Goal: Check status: Check status

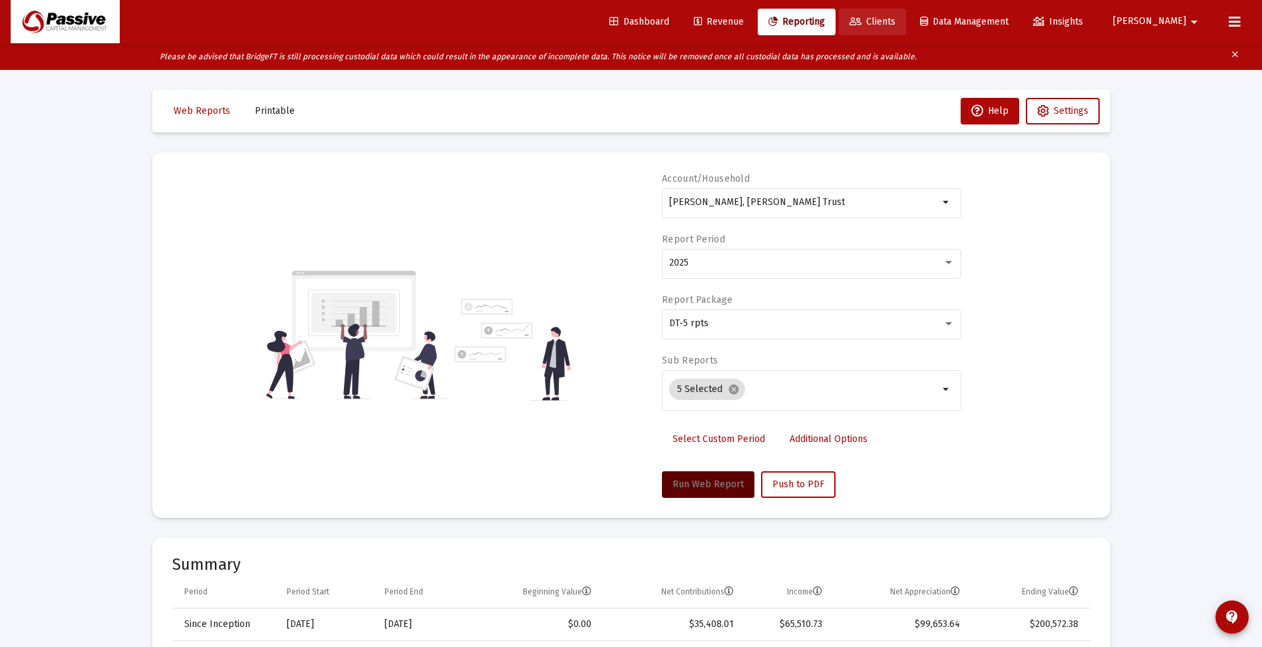
click at [896, 21] on span "Clients" at bounding box center [873, 21] width 46 height 11
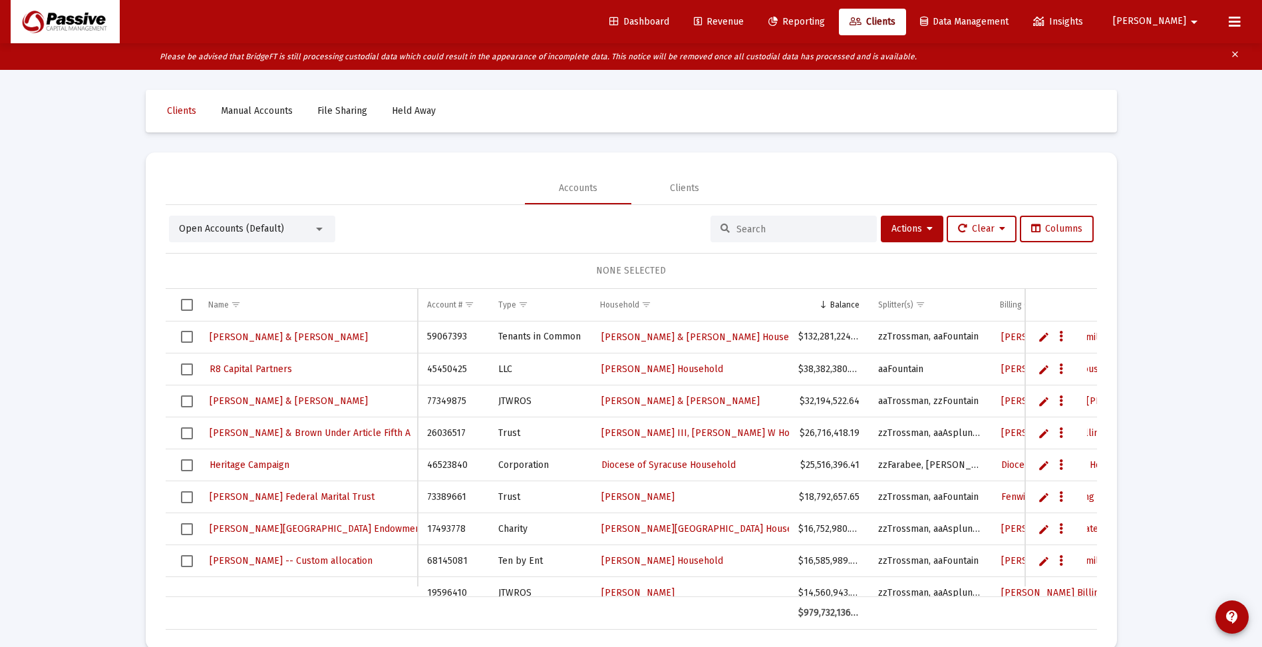
click at [739, 228] on input at bounding box center [802, 229] width 130 height 11
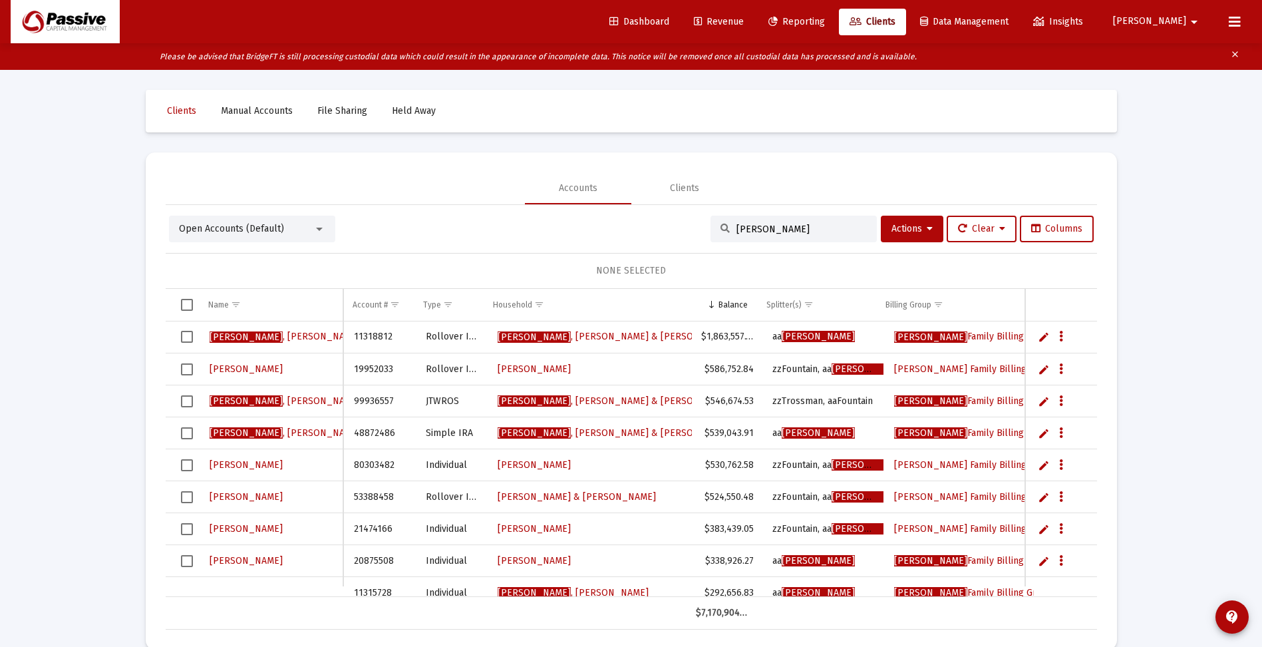
click at [314, 226] on div at bounding box center [319, 229] width 12 height 11
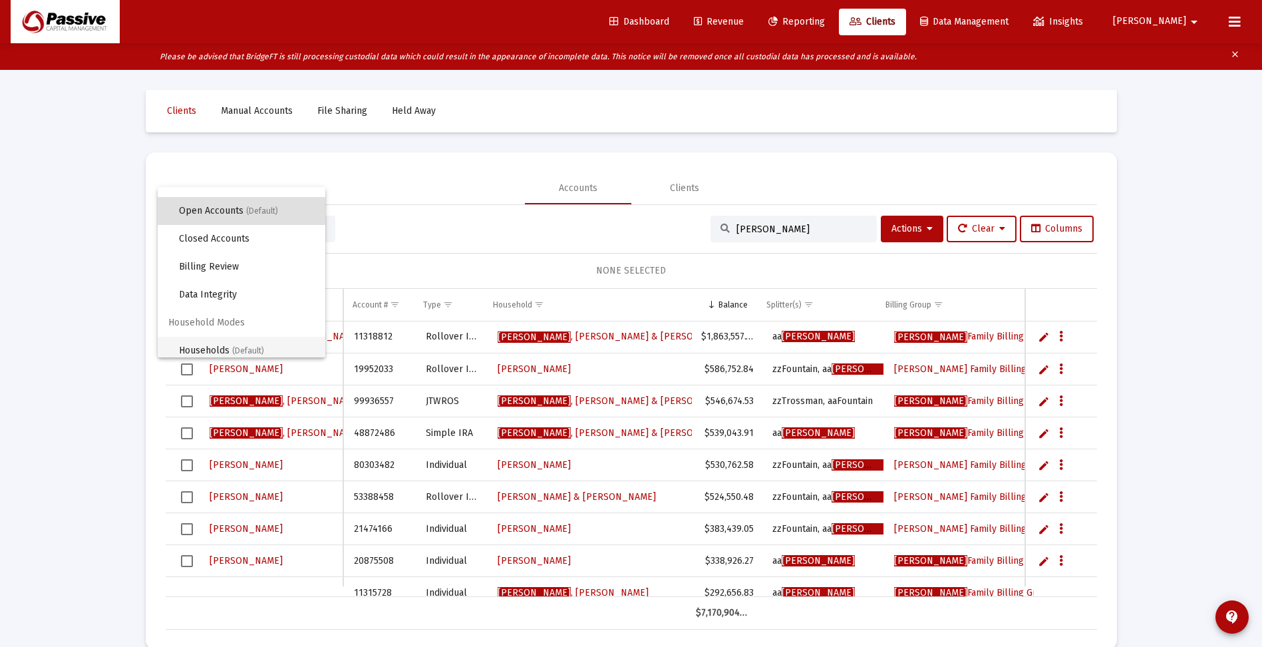
scroll to position [25, 0]
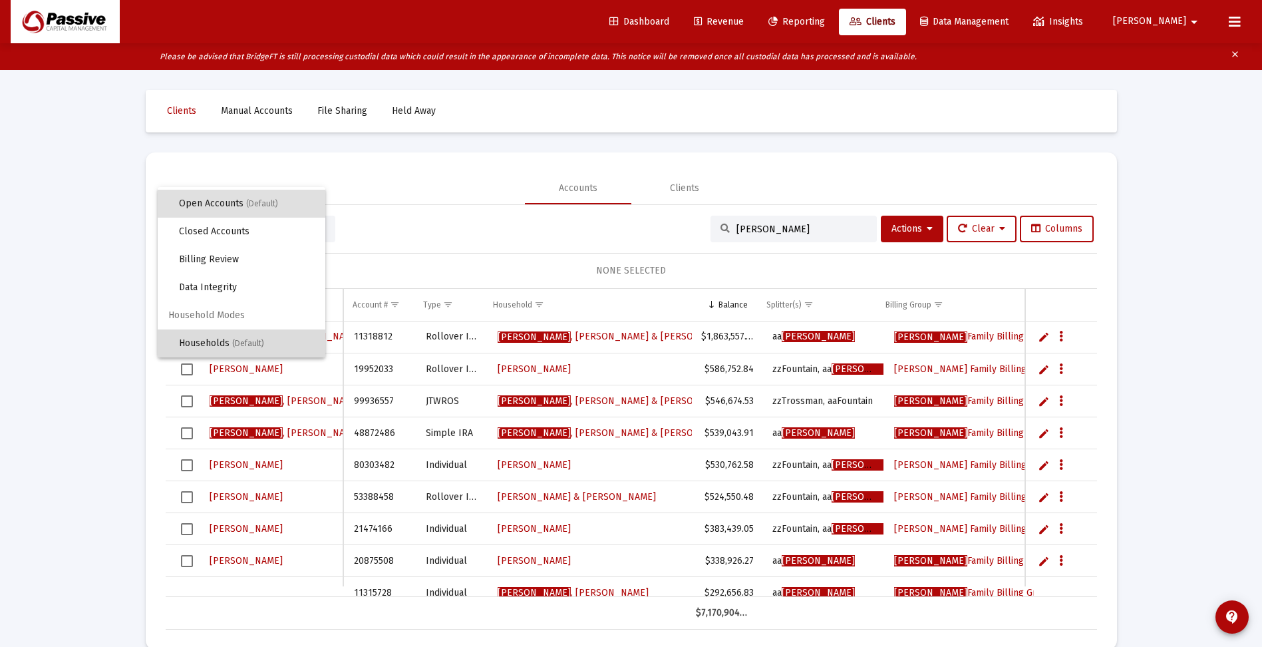
click at [244, 341] on span "(Default)" at bounding box center [248, 343] width 32 height 9
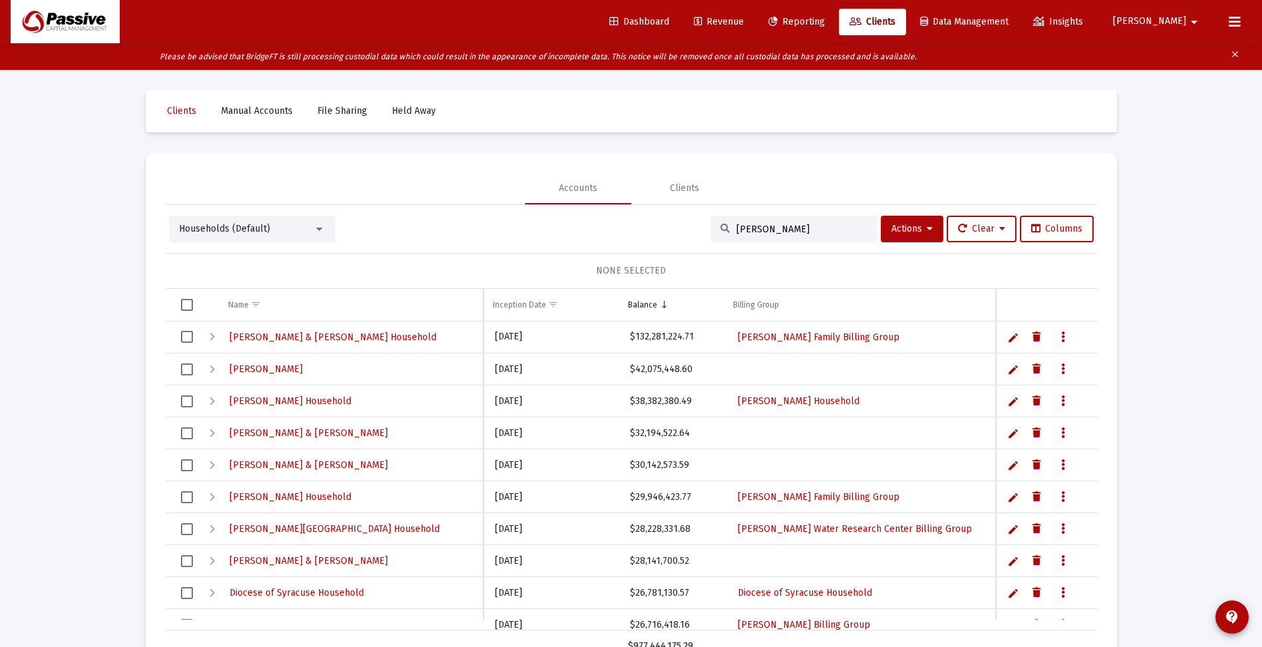
click at [782, 228] on input "farber" at bounding box center [802, 229] width 130 height 11
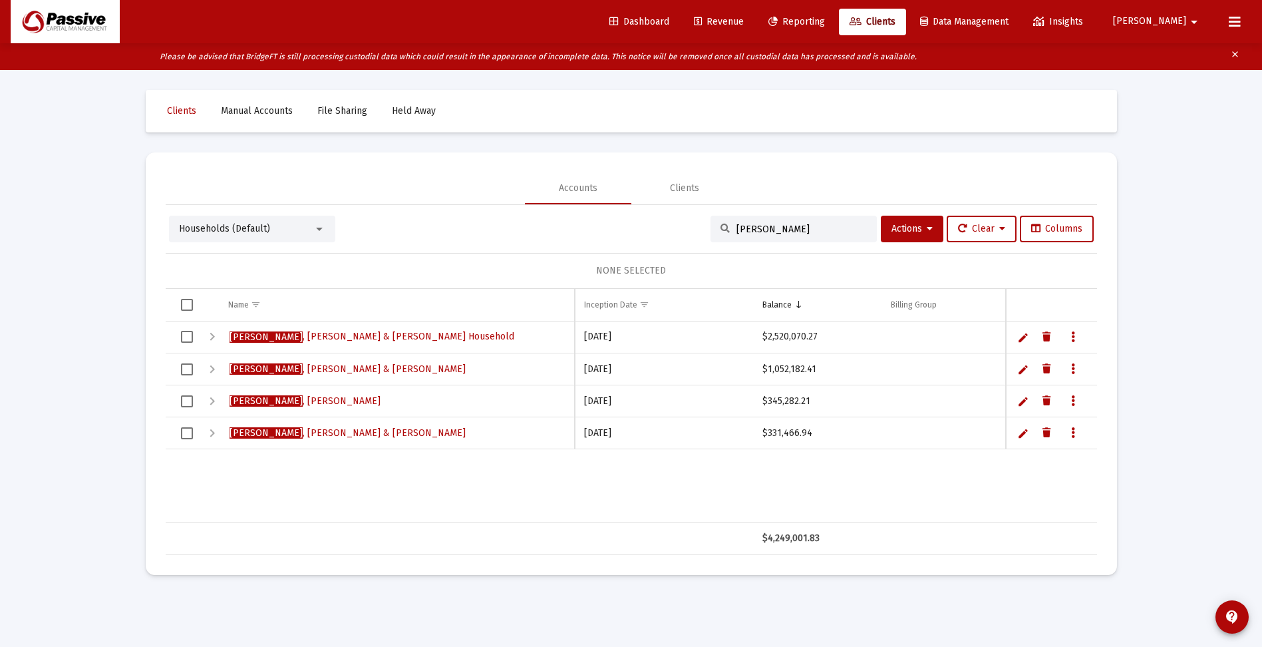
click at [213, 339] on div "Expand" at bounding box center [212, 337] width 16 height 16
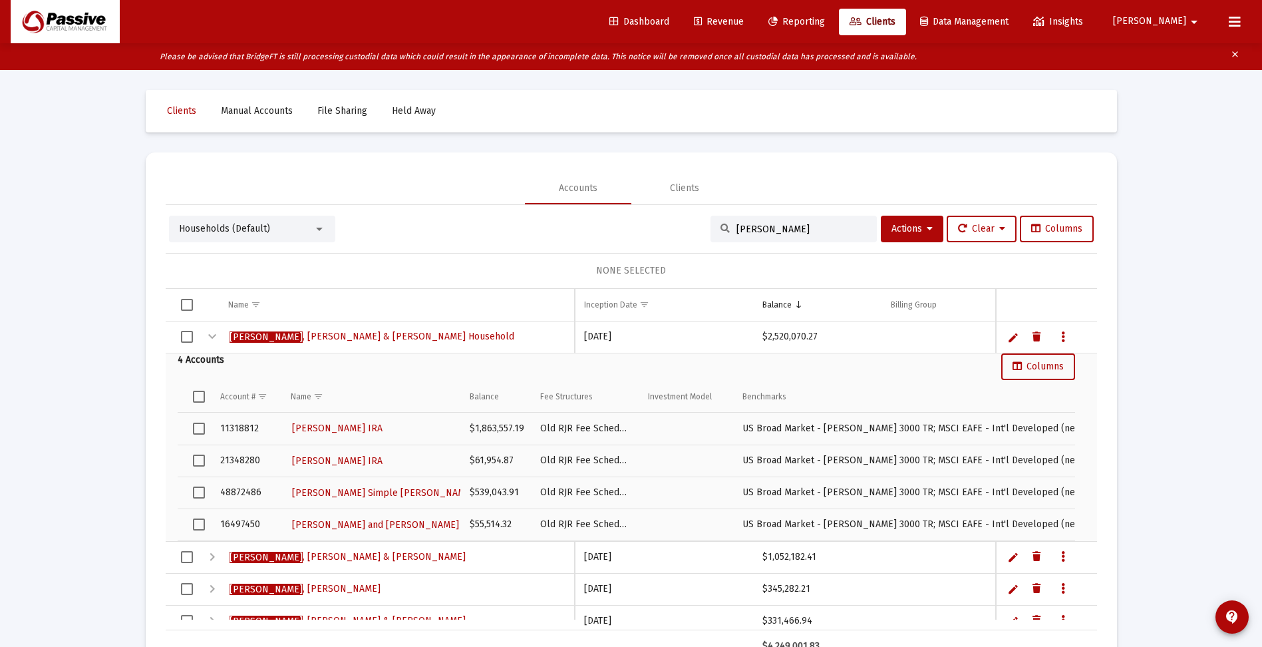
click at [211, 333] on div "Collapse" at bounding box center [212, 337] width 16 height 16
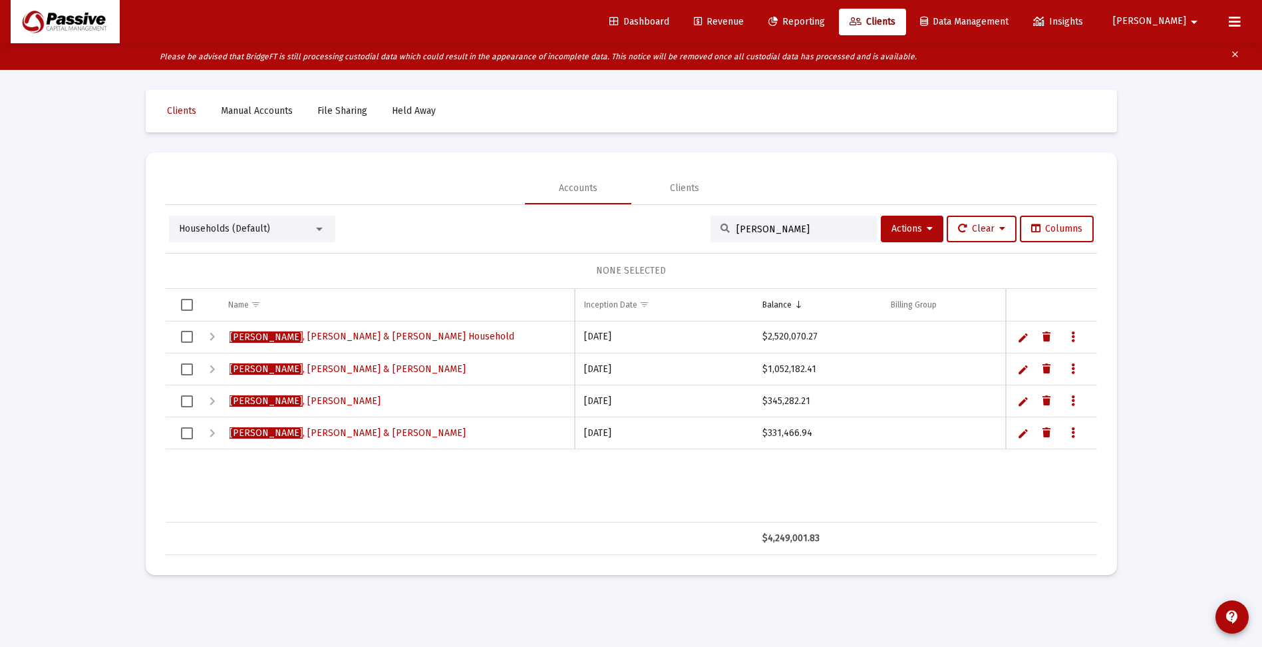
drag, startPoint x: 766, startPoint y: 224, endPoint x: 677, endPoint y: 216, distance: 88.9
click at [676, 218] on div "Households (Default) farber Actions Clear Columns" at bounding box center [631, 229] width 925 height 27
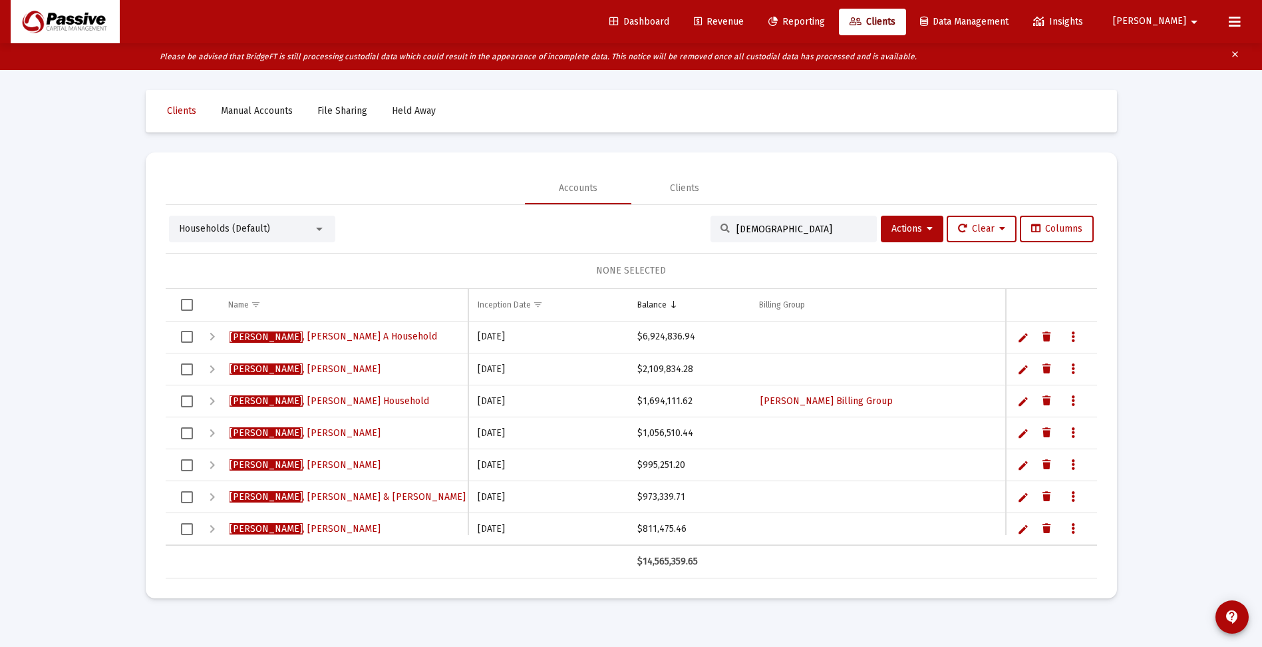
type input "trossman"
click at [210, 432] on div "Expand" at bounding box center [212, 433] width 16 height 16
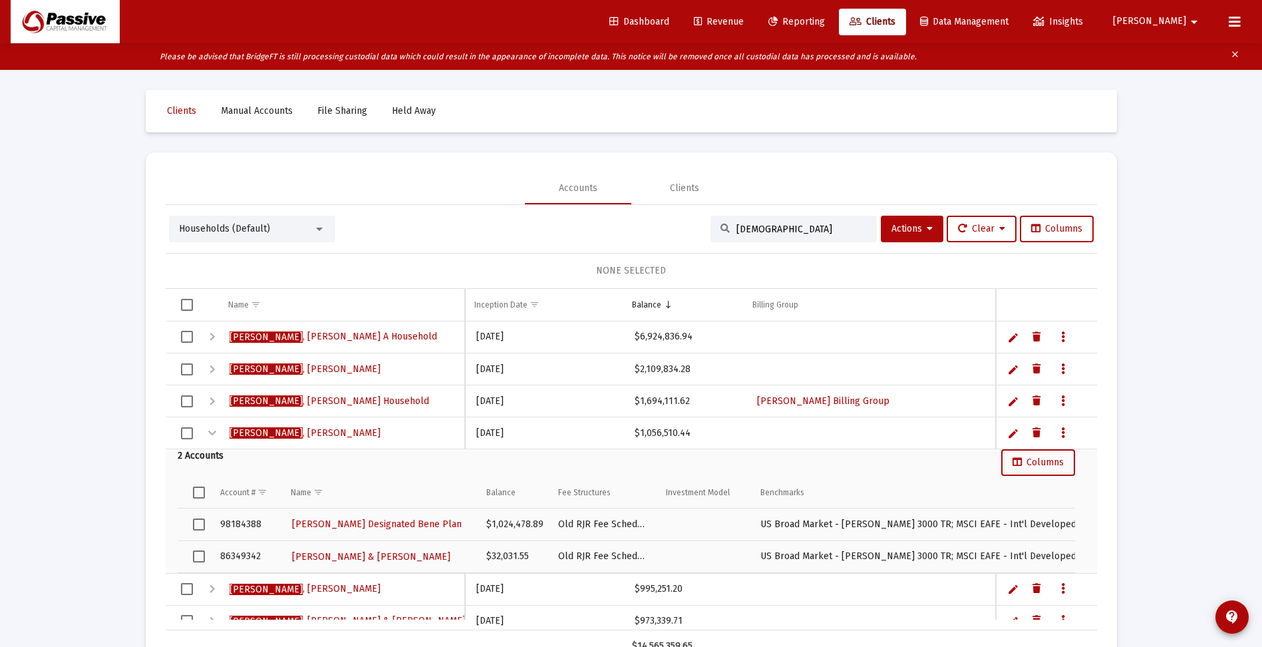
click at [209, 430] on div "Collapse" at bounding box center [212, 433] width 16 height 16
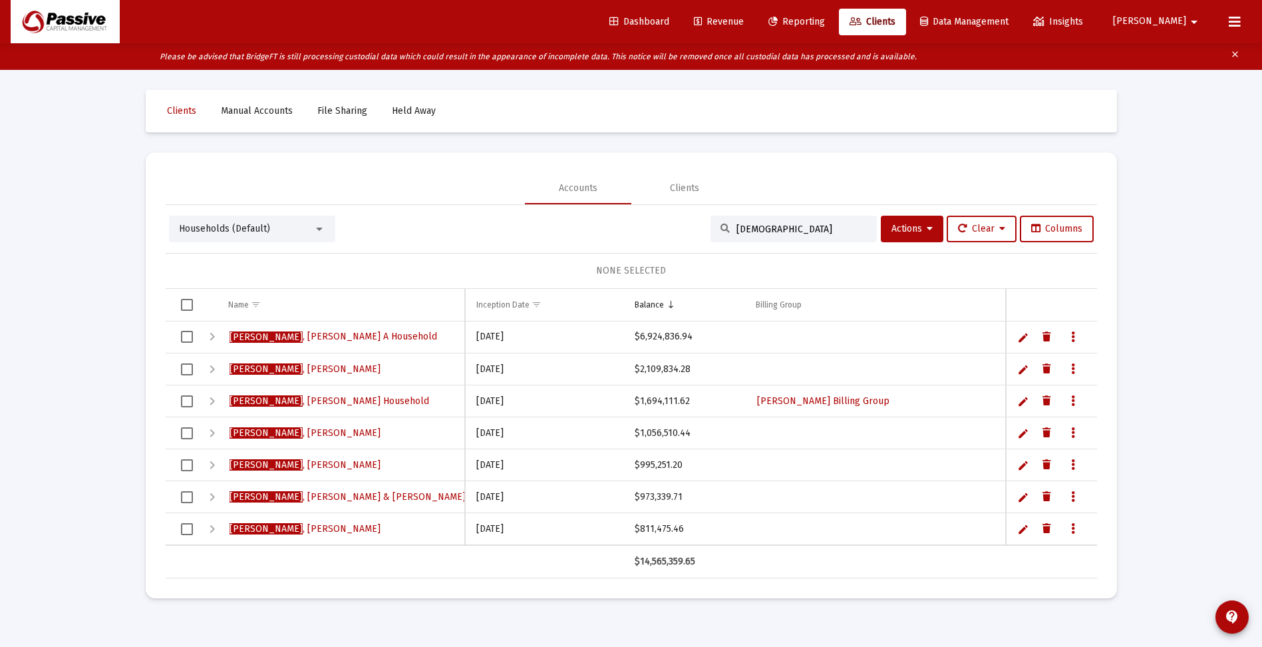
click at [211, 464] on div "Expand" at bounding box center [212, 465] width 16 height 16
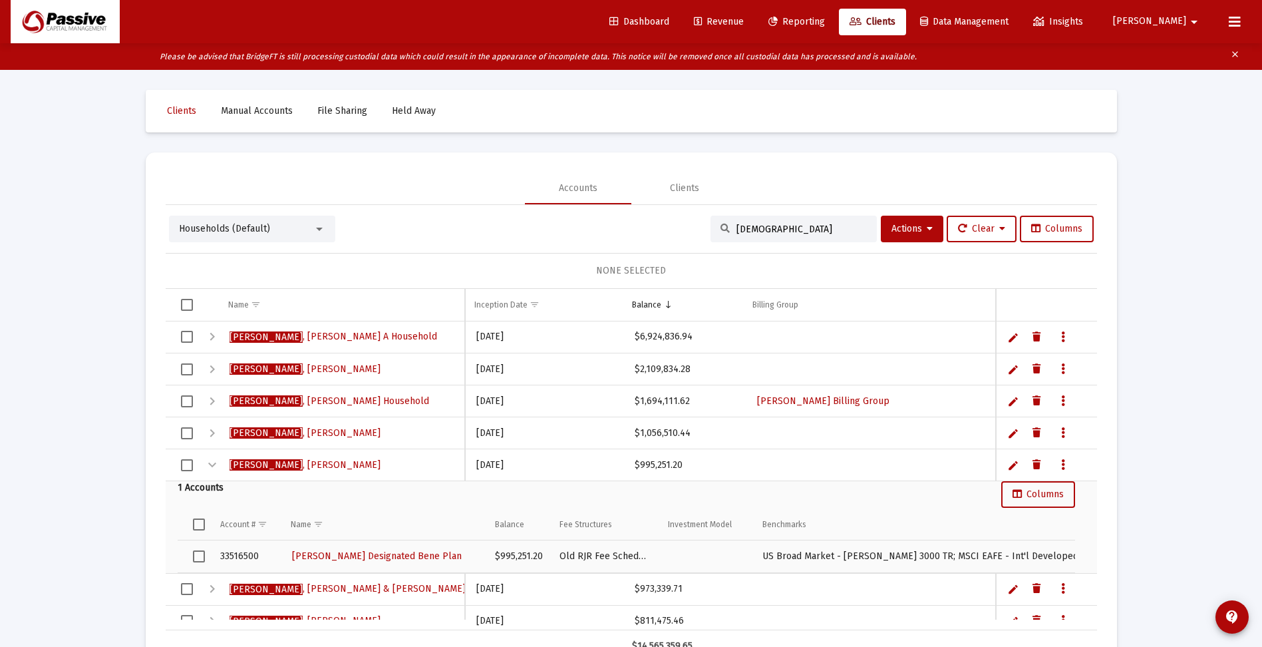
scroll to position [17, 0]
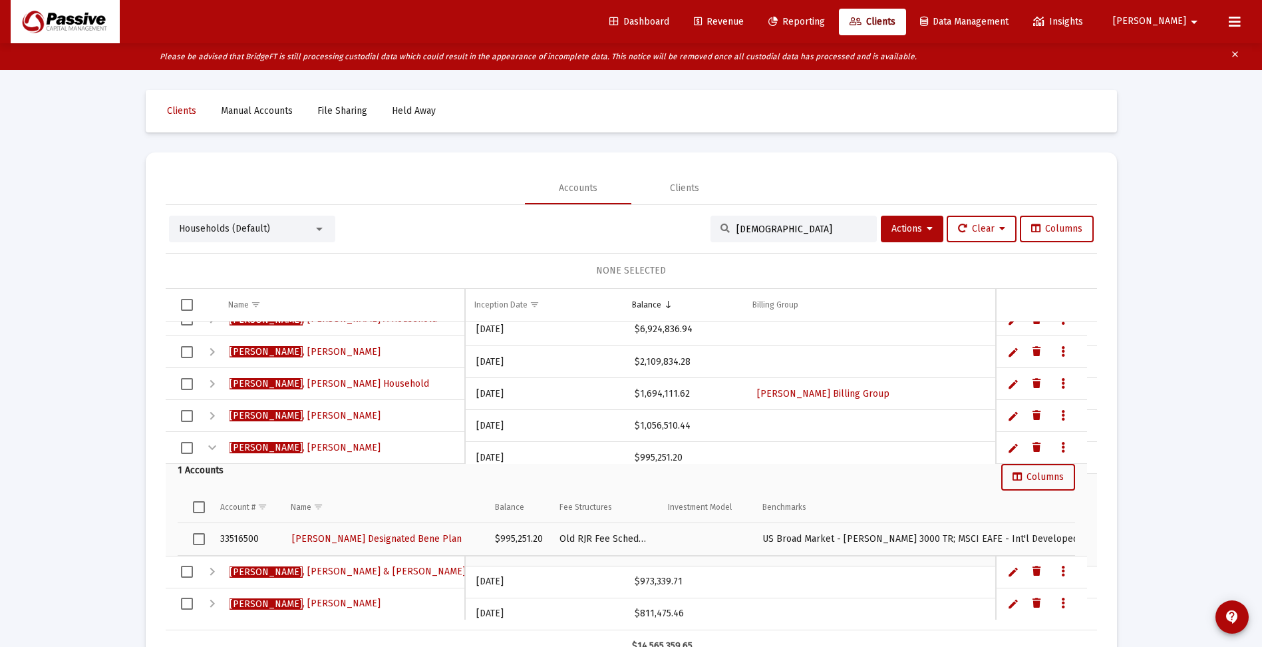
click at [211, 446] on div "Collapse" at bounding box center [212, 448] width 16 height 16
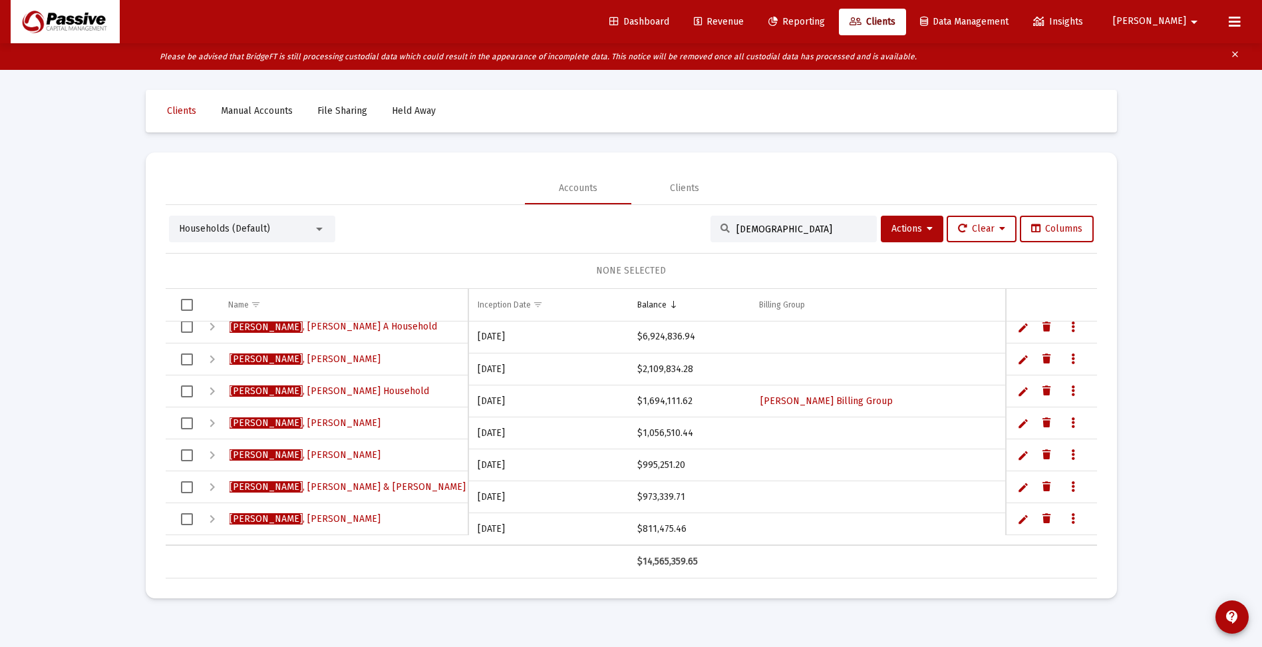
scroll to position [0, 0]
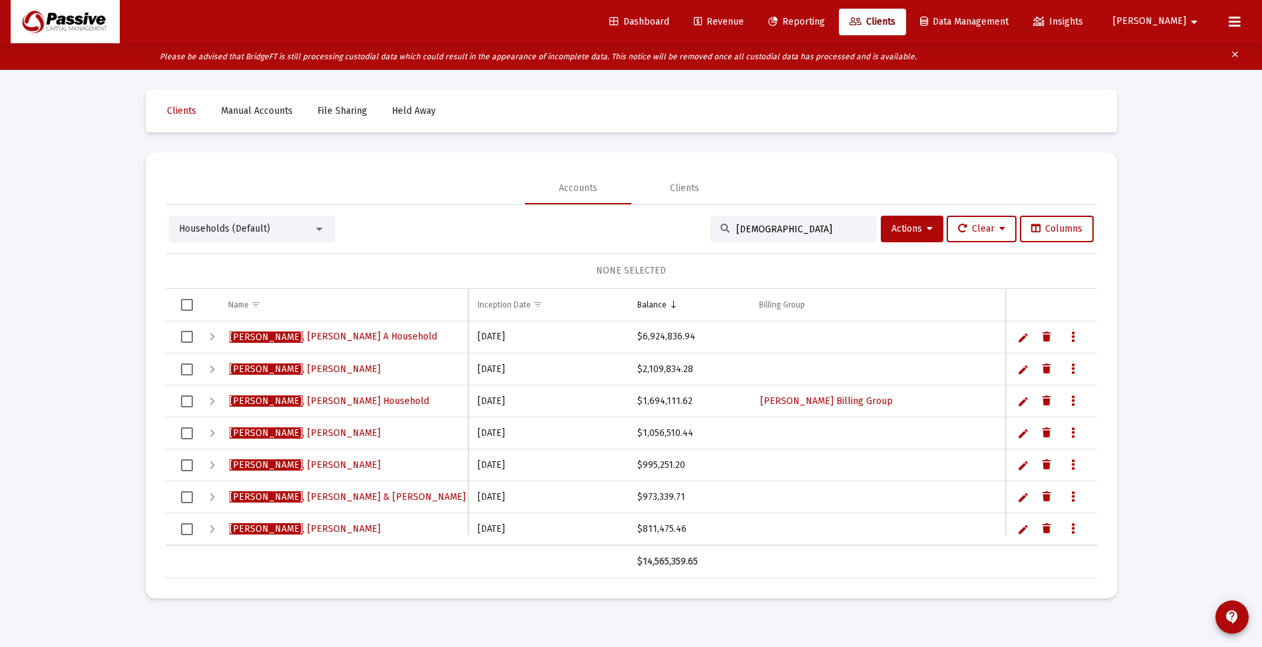
click at [208, 526] on div "Expand" at bounding box center [212, 529] width 16 height 16
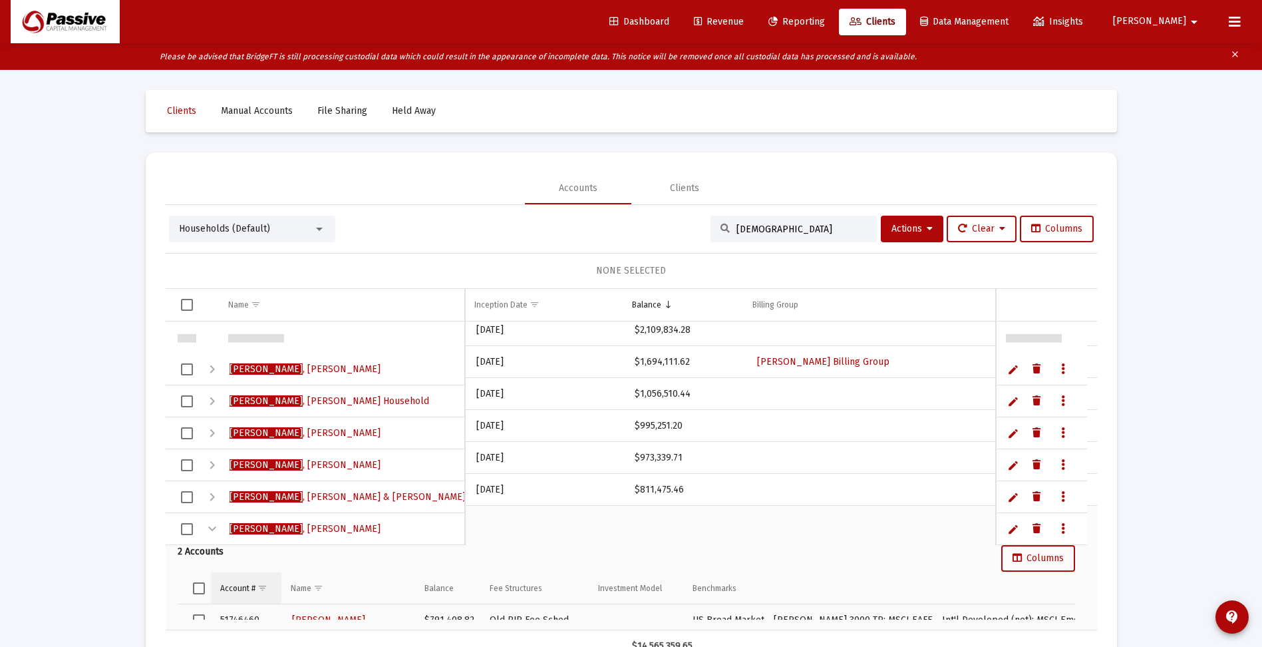
scroll to position [49, 0]
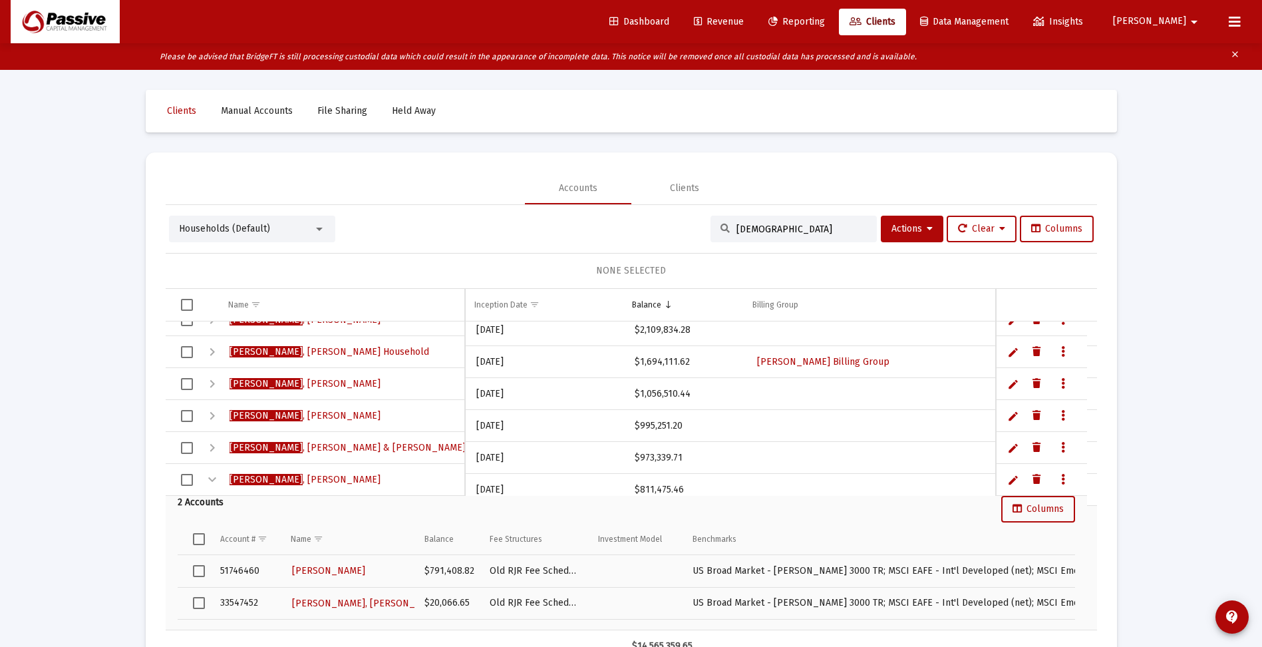
click at [214, 481] on div "Collapse" at bounding box center [212, 480] width 16 height 16
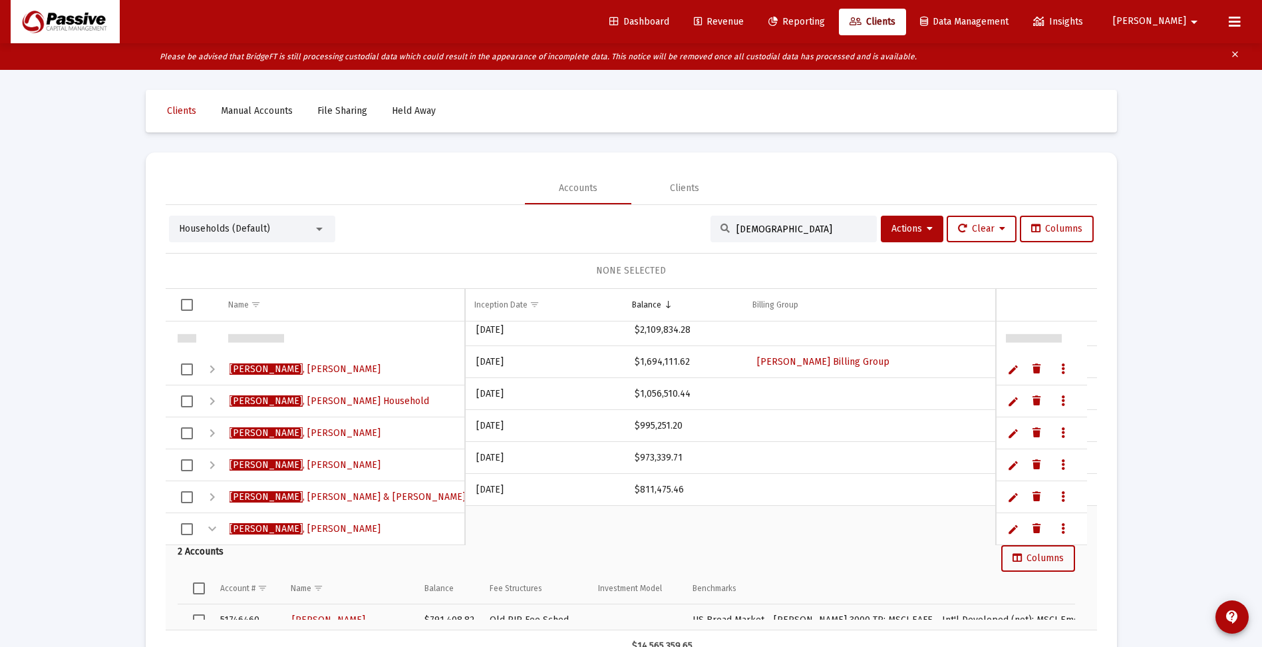
scroll to position [0, 0]
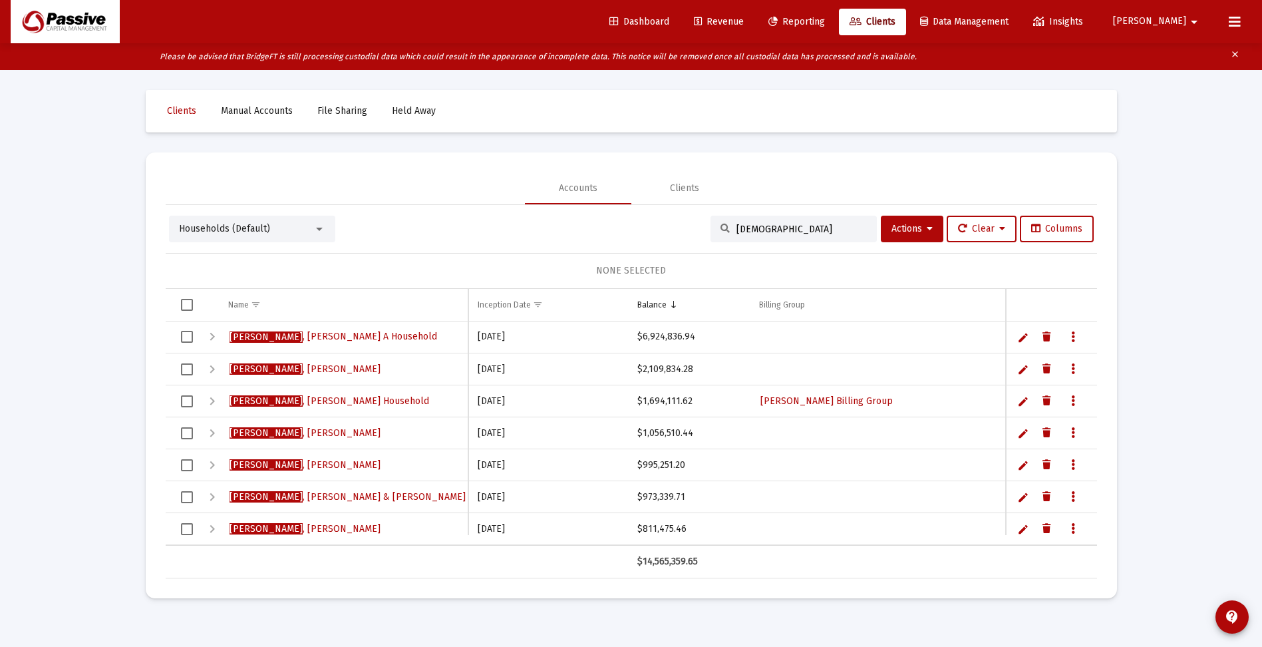
click at [212, 402] on div "Expand" at bounding box center [212, 401] width 16 height 16
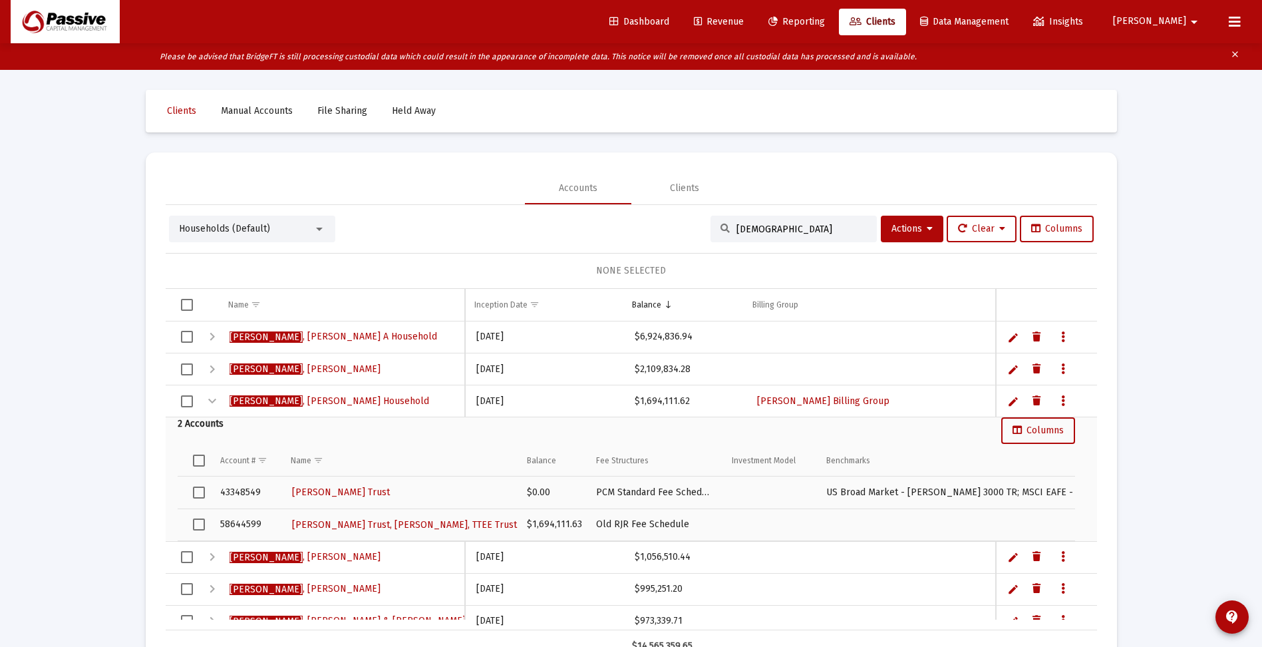
click at [212, 402] on div "Collapse" at bounding box center [212, 401] width 16 height 16
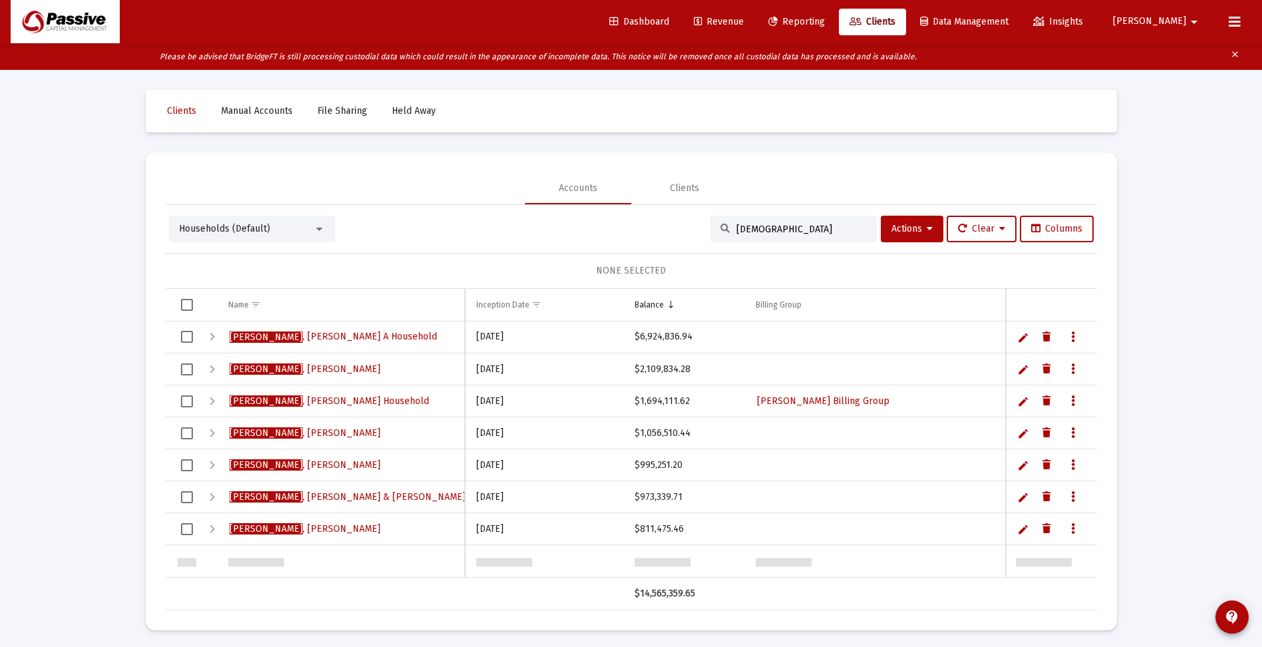
click at [214, 402] on div "Expand" at bounding box center [212, 401] width 16 height 16
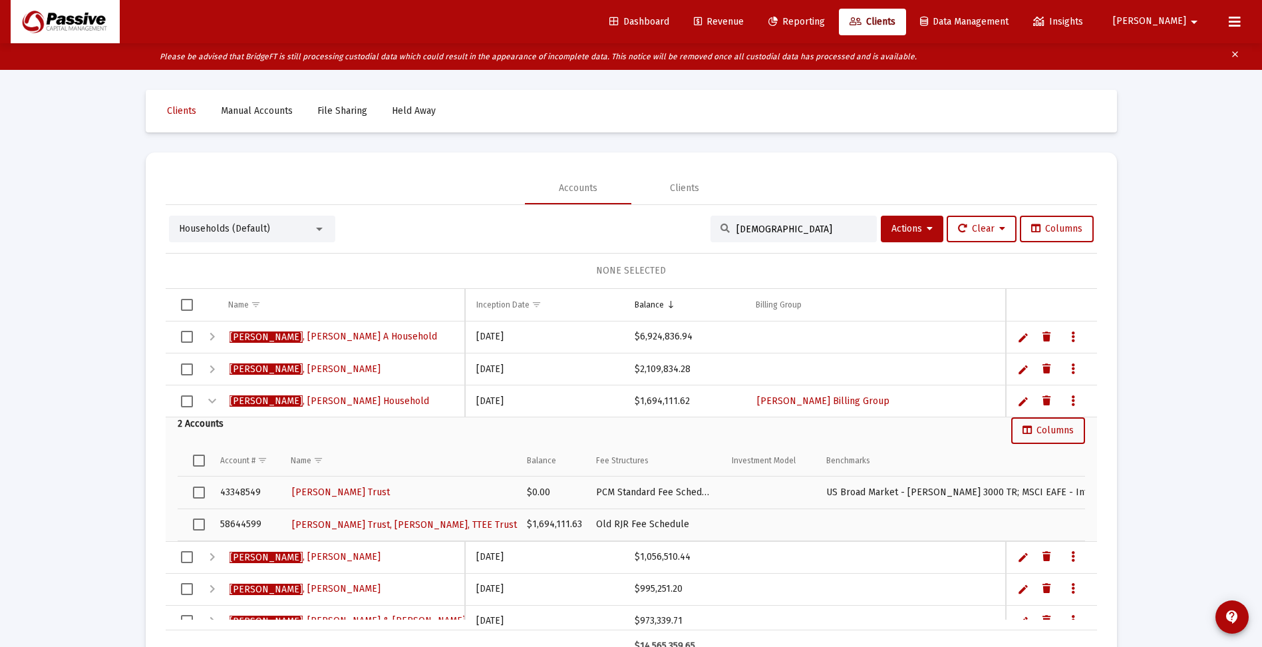
click at [214, 402] on div "Collapse" at bounding box center [212, 401] width 16 height 16
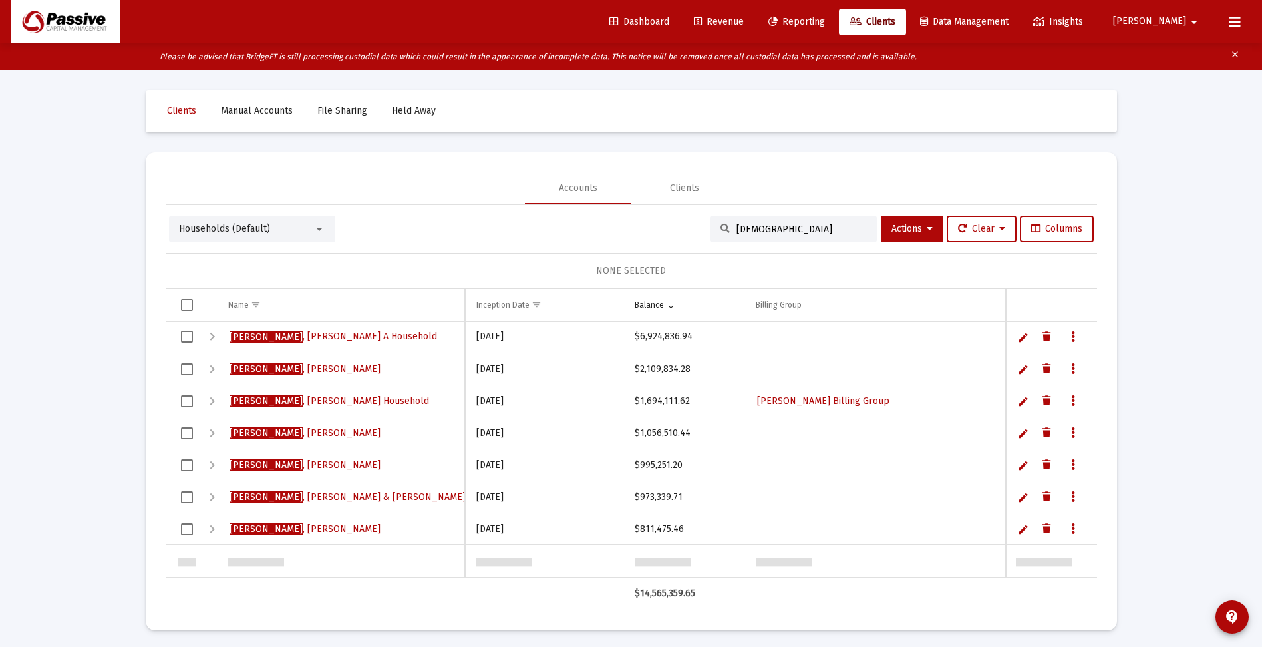
click at [214, 402] on div "Expand" at bounding box center [212, 401] width 16 height 16
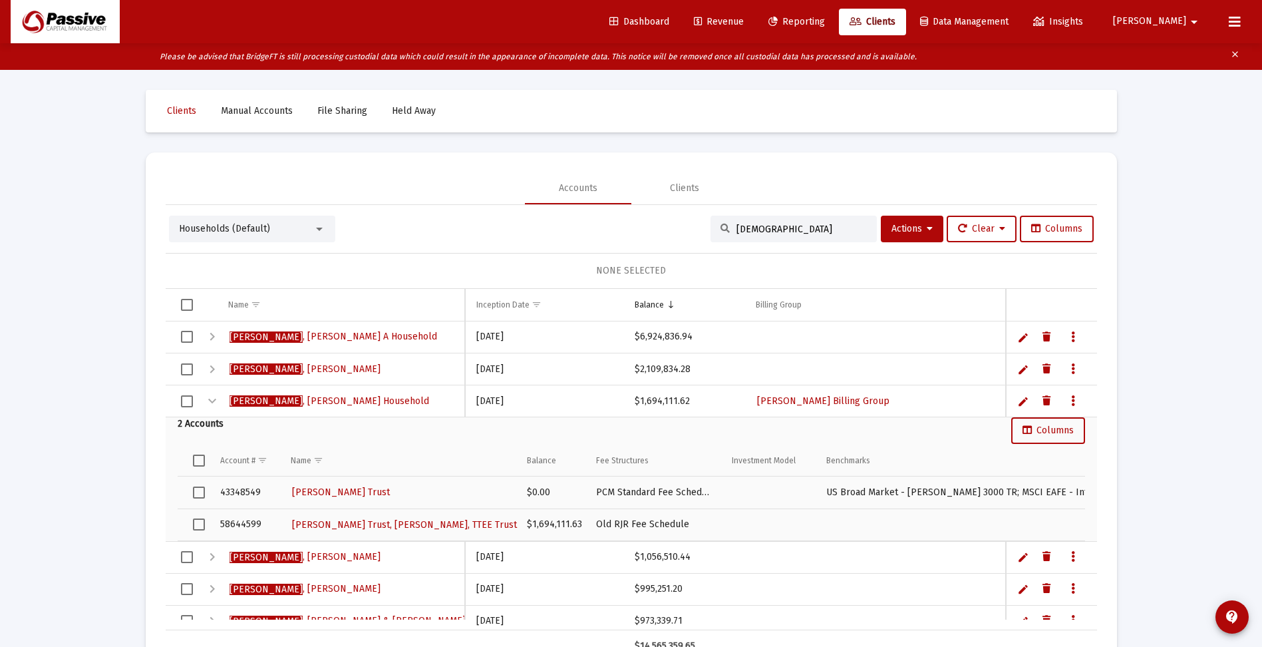
click at [214, 402] on div "Collapse" at bounding box center [212, 401] width 16 height 16
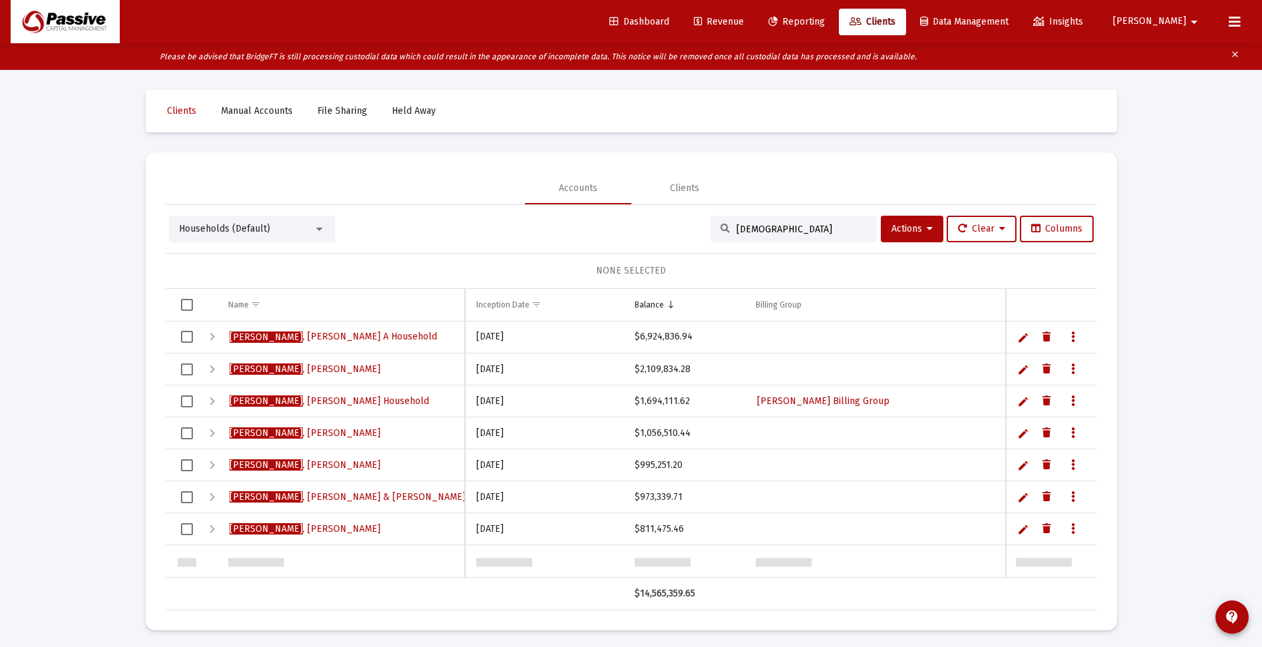
click at [210, 372] on div "Expand" at bounding box center [212, 369] width 16 height 16
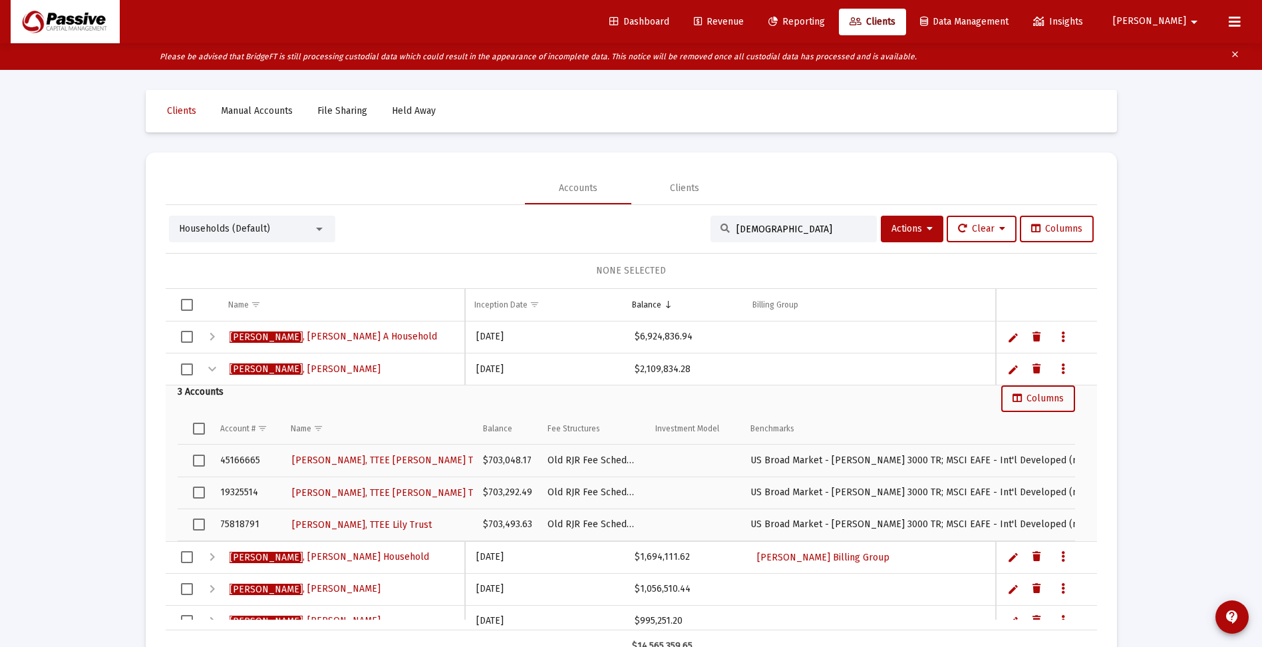
click at [213, 368] on div "Collapse" at bounding box center [212, 369] width 16 height 16
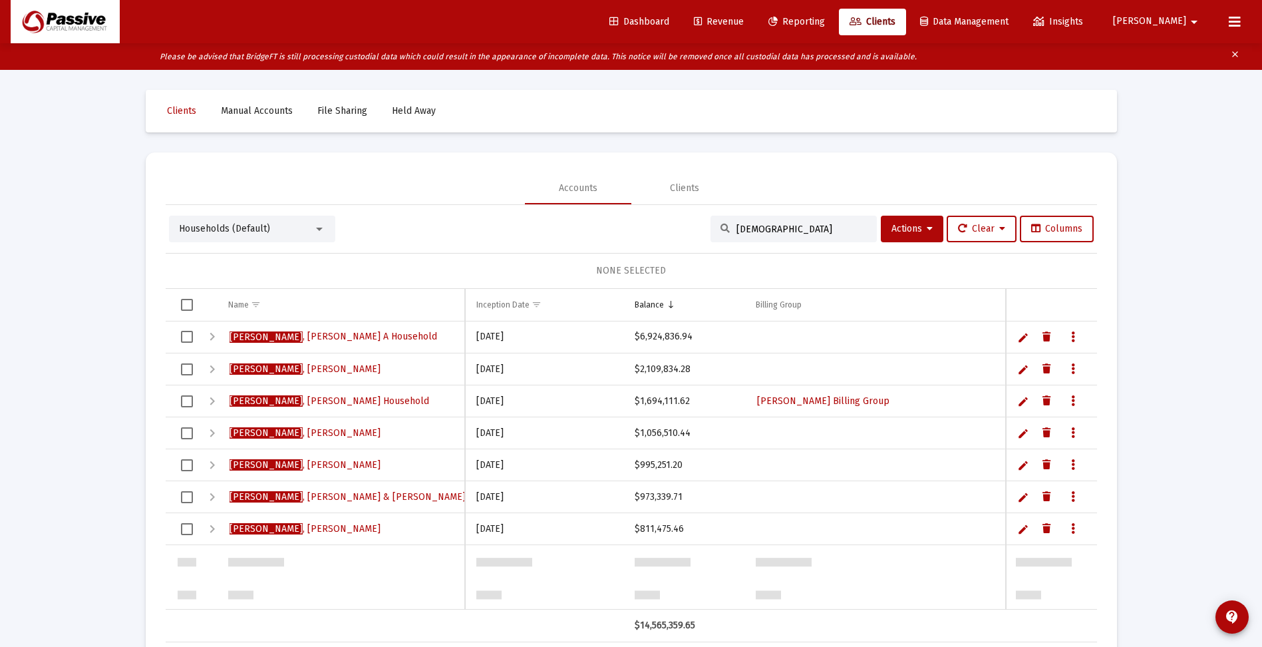
click at [212, 338] on div "Expand" at bounding box center [212, 337] width 16 height 16
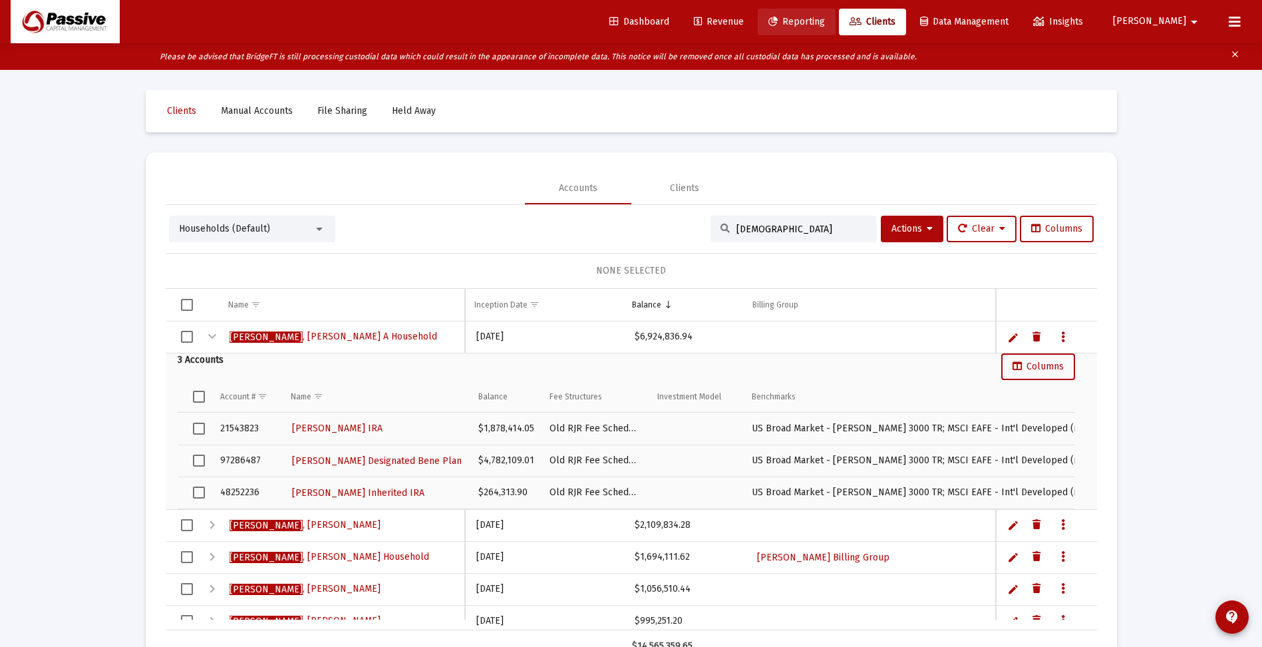
click at [825, 19] on span "Reporting" at bounding box center [796, 21] width 57 height 11
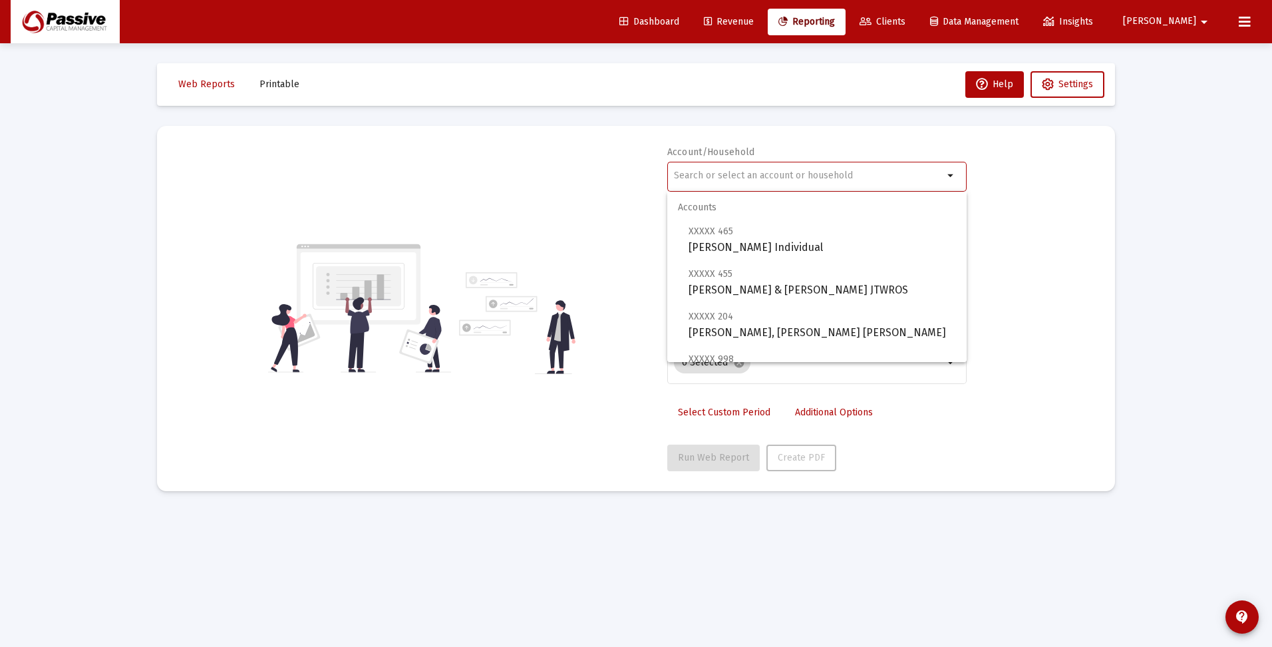
click at [714, 174] on input "text" at bounding box center [808, 175] width 269 height 11
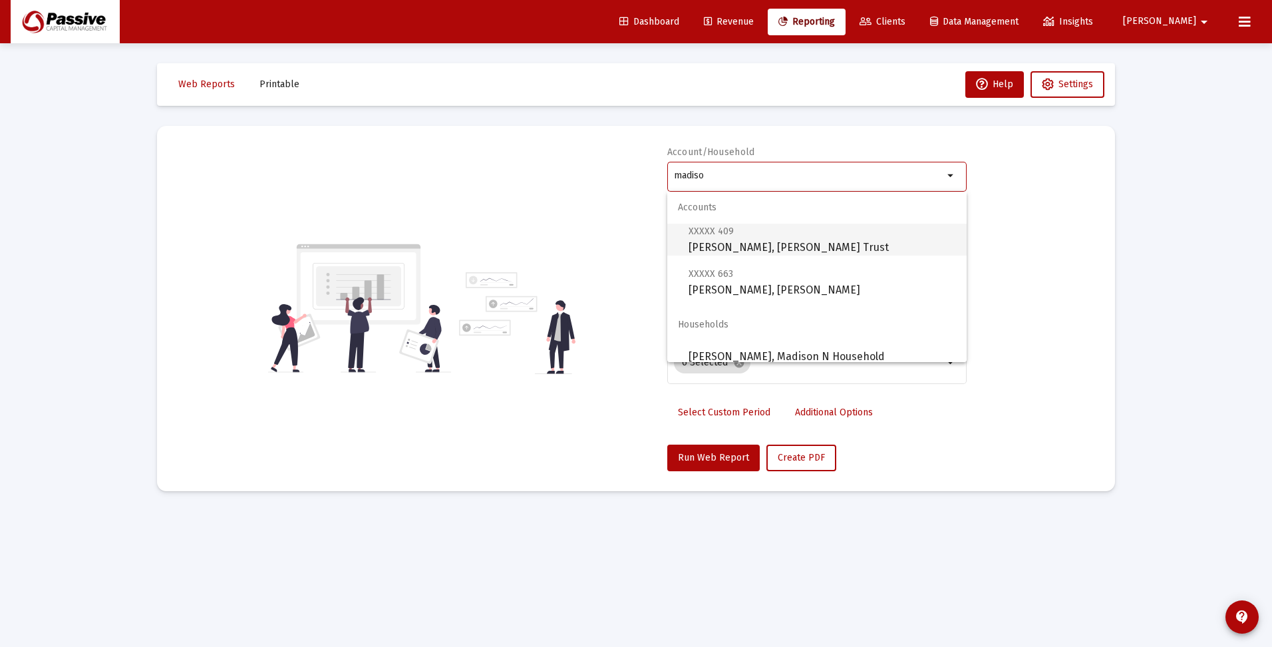
click at [824, 247] on span "XXXXX 409 [PERSON_NAME], [PERSON_NAME] Trust" at bounding box center [822, 239] width 267 height 33
type input "[PERSON_NAME], [PERSON_NAME] Trust"
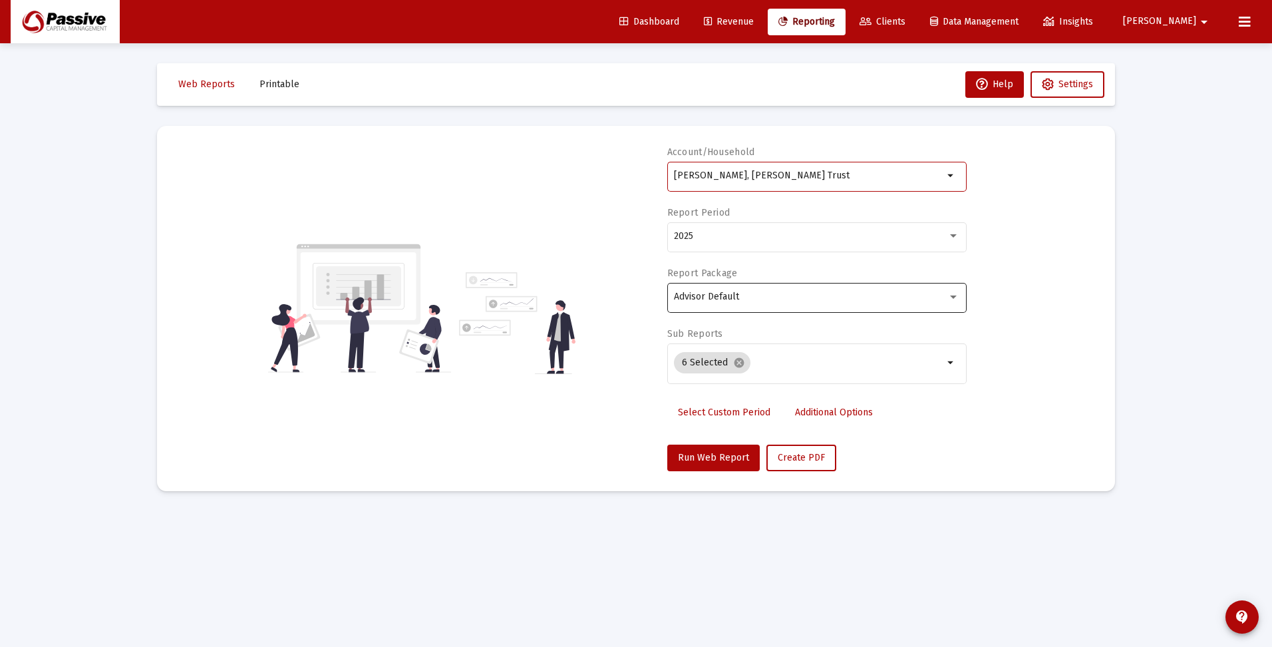
click at [741, 302] on div "Advisor Default" at bounding box center [816, 296] width 285 height 33
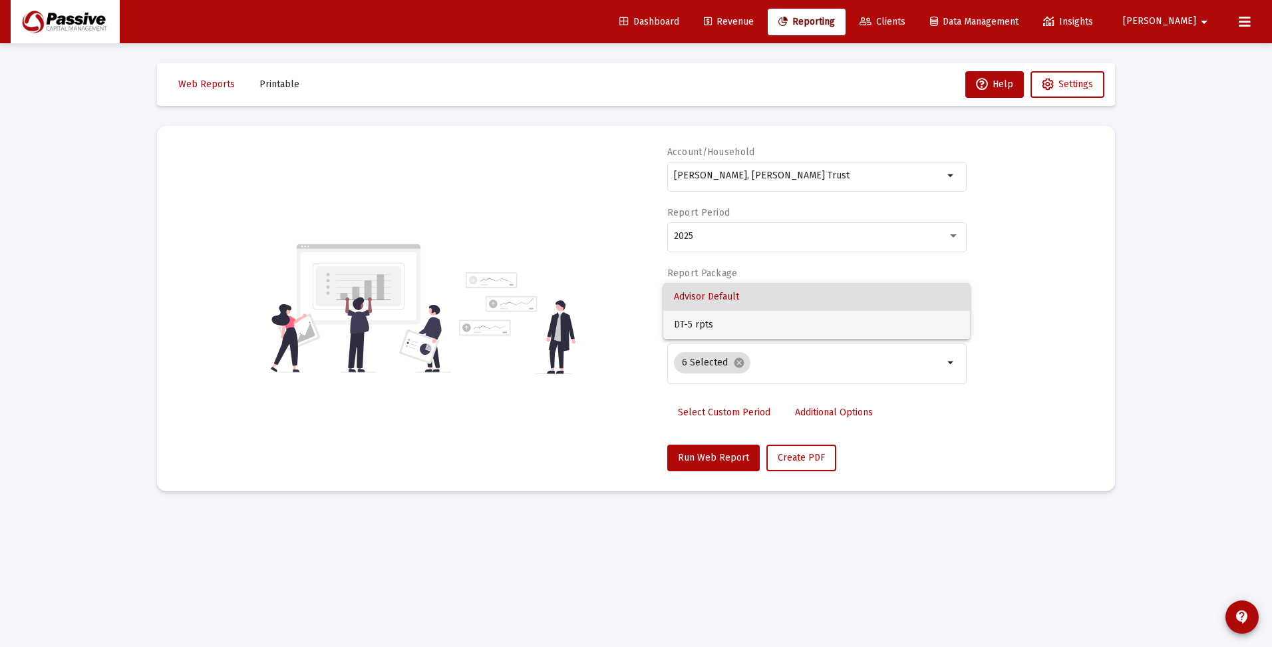
click at [731, 327] on span "DT-5 rpts" at bounding box center [816, 325] width 285 height 28
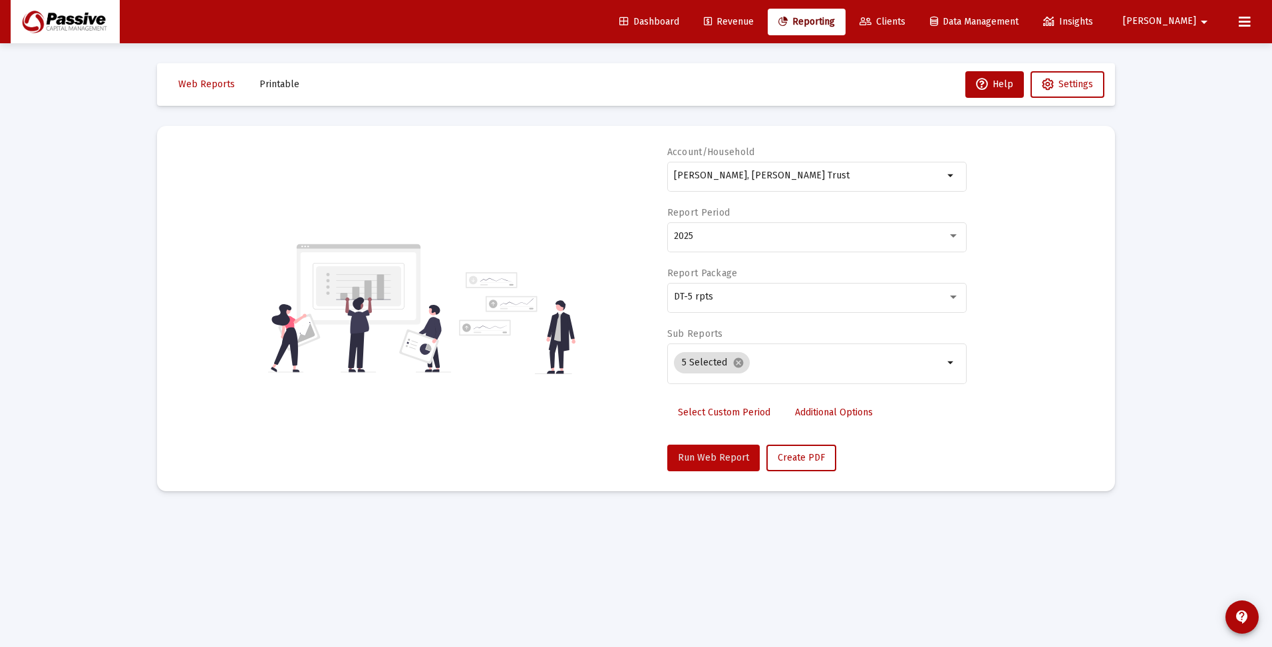
click at [732, 457] on span "Run Web Report" at bounding box center [713, 457] width 71 height 11
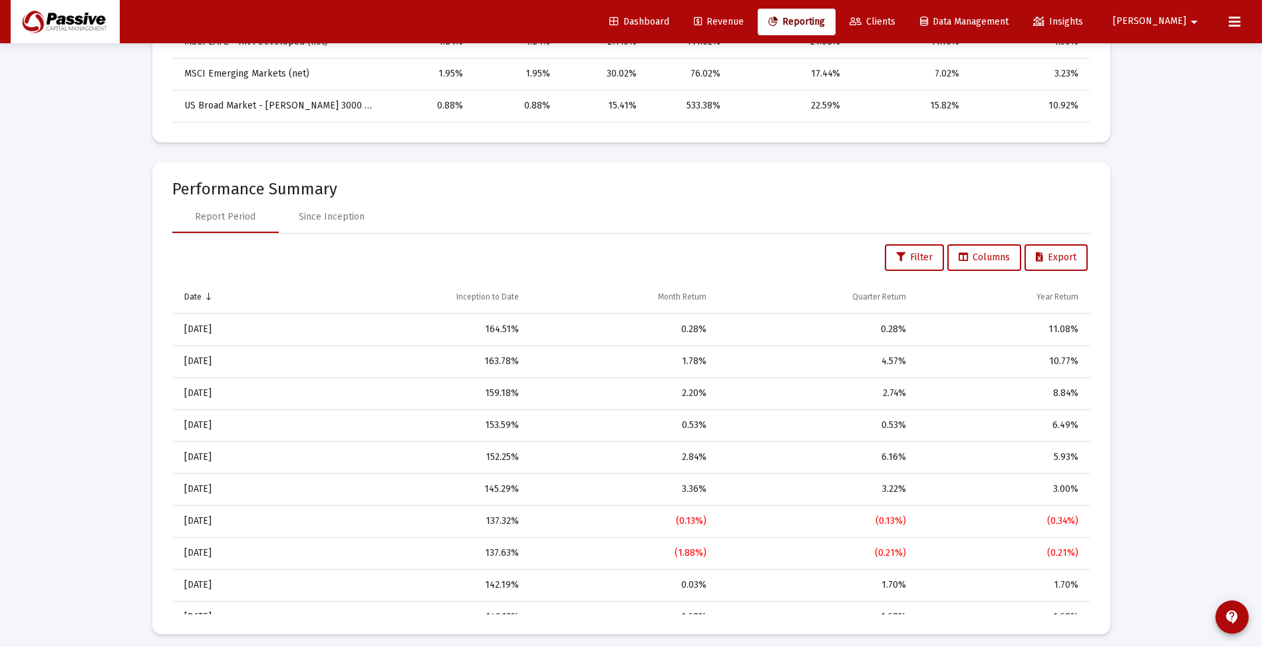
scroll to position [865, 0]
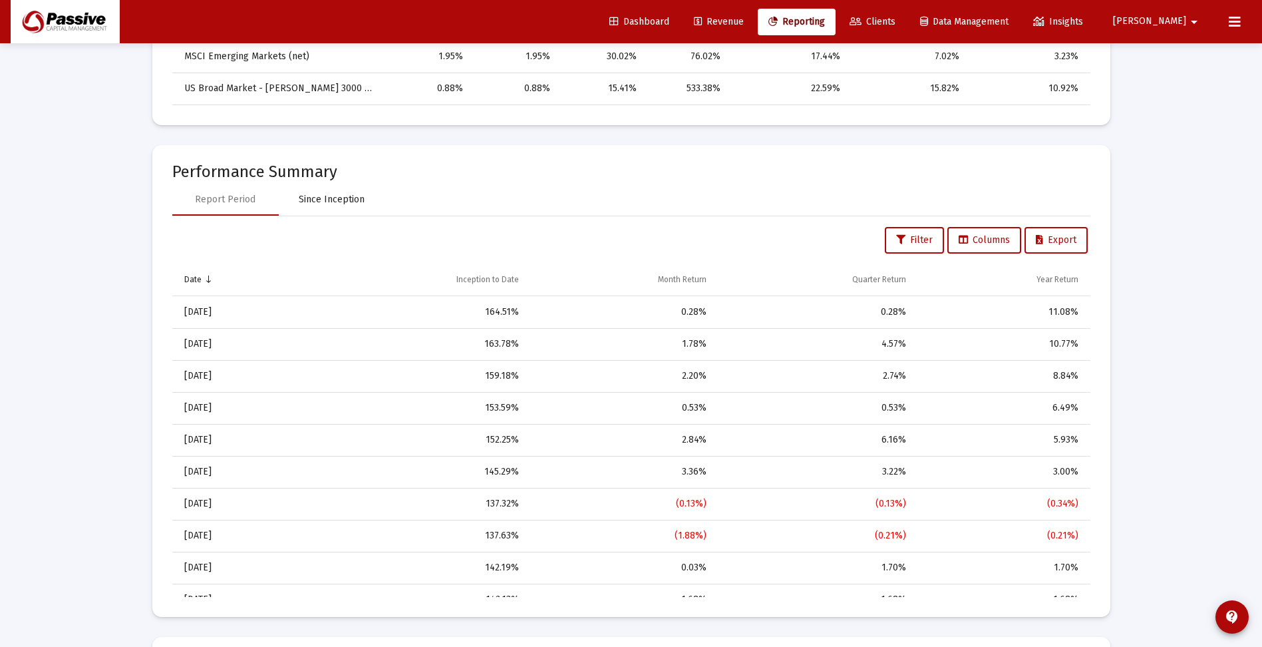
click at [349, 201] on div "Since Inception" at bounding box center [332, 199] width 66 height 13
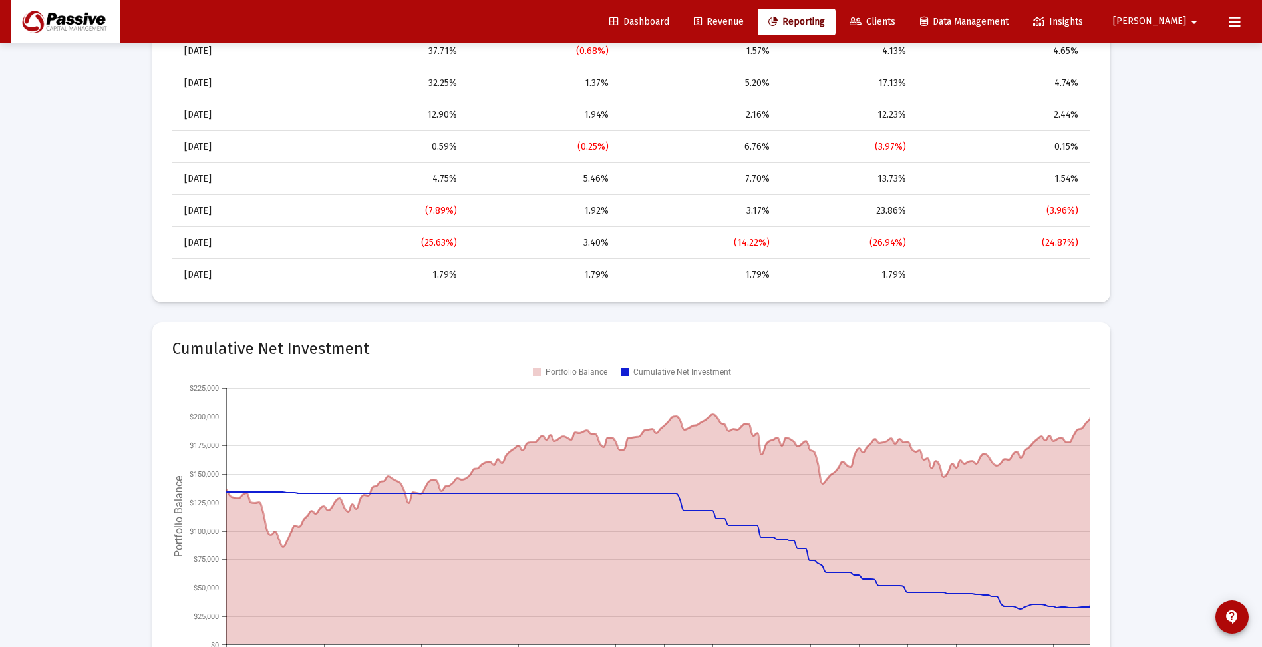
scroll to position [998, 0]
